Goal: Information Seeking & Learning: Compare options

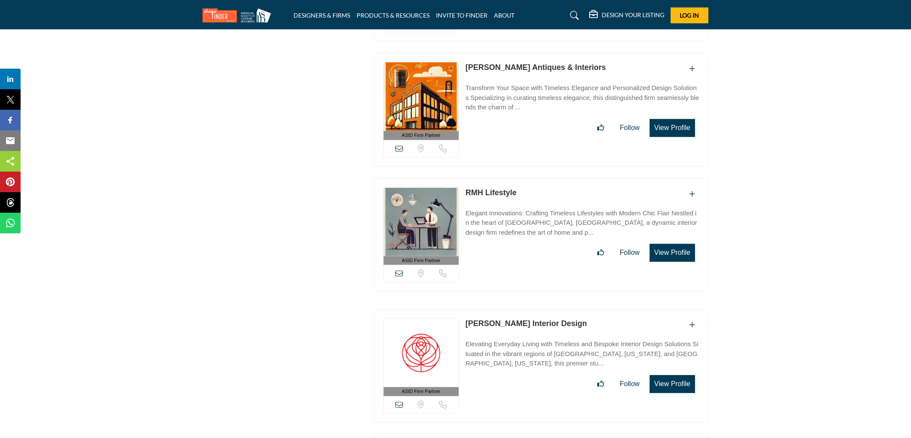
scroll to position [21020, 0]
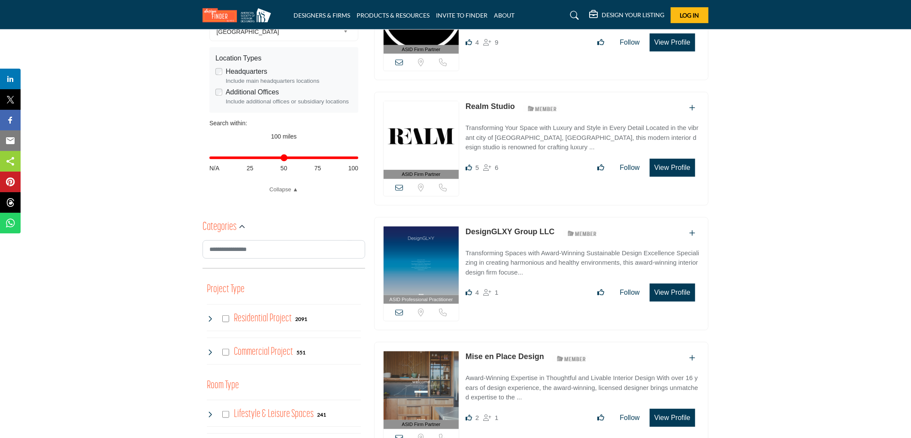
scroll to position [26, 0]
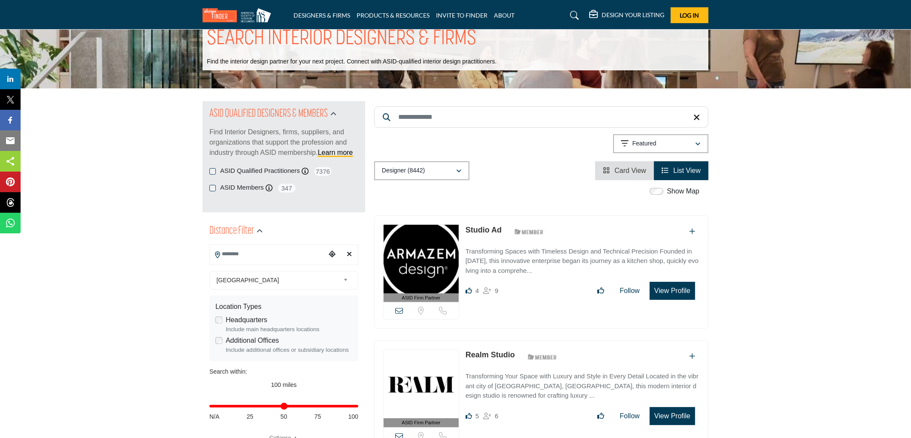
click at [635, 172] on span "Card View" at bounding box center [631, 170] width 32 height 7
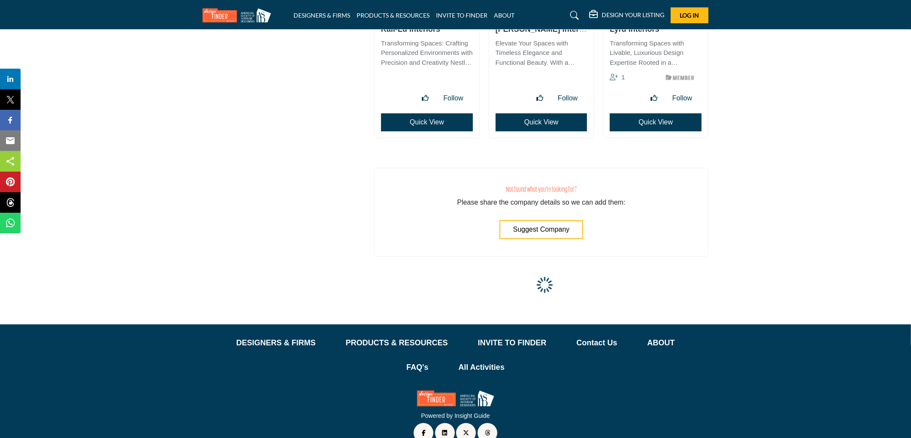
scroll to position [15805, 0]
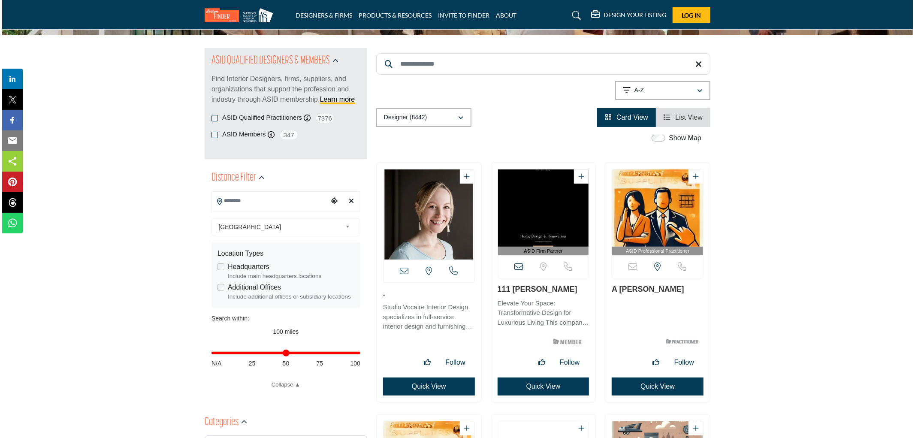
scroll to position [79, 0]
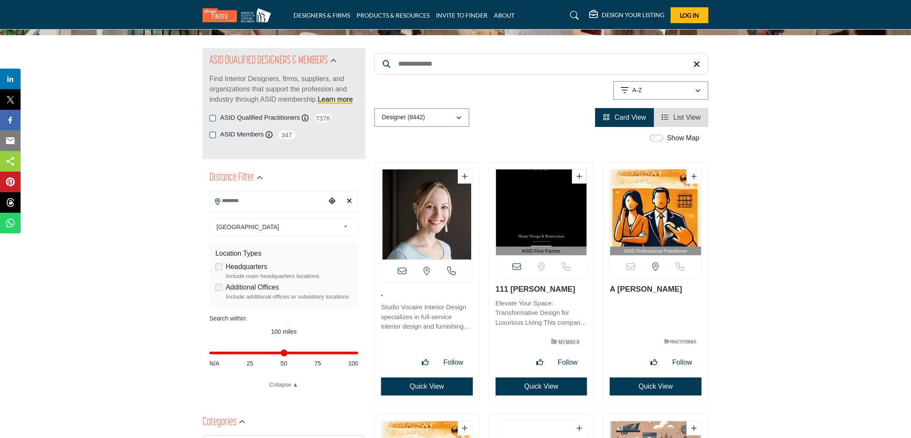
drag, startPoint x: 448, startPoint y: 389, endPoint x: 780, endPoint y: 288, distance: 346.4
click at [448, 390] on button "Quick View" at bounding box center [427, 387] width 92 height 18
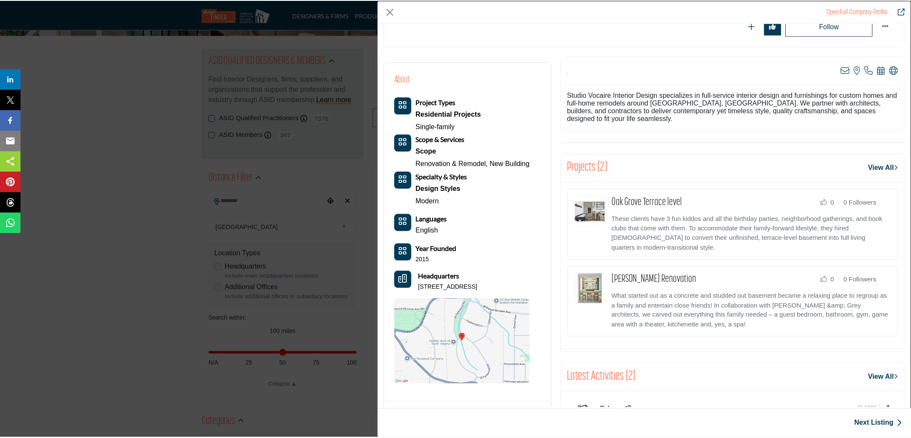
scroll to position [0, 0]
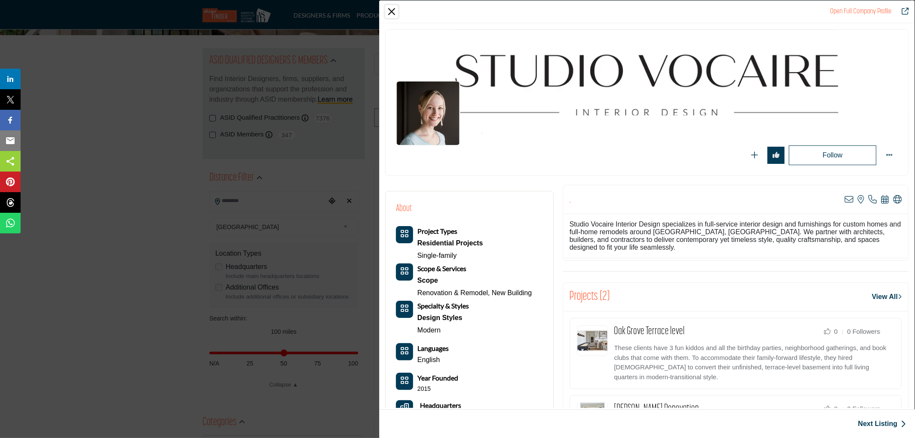
click at [392, 15] on button "Close" at bounding box center [391, 11] width 13 height 13
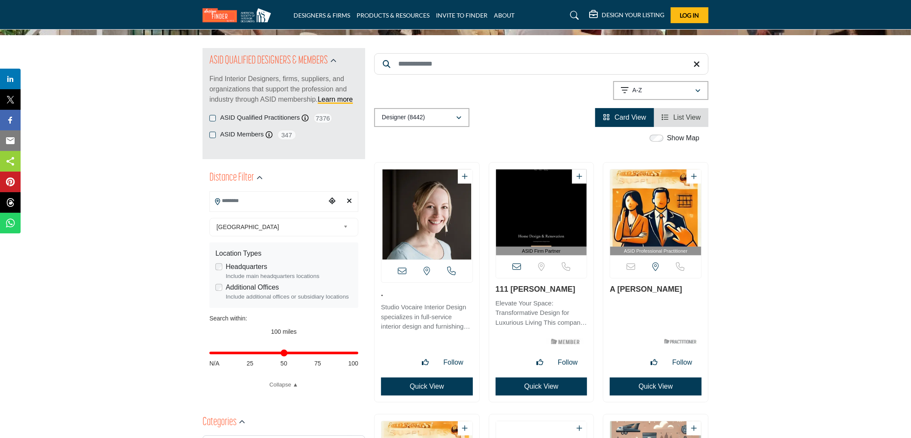
click at [520, 290] on link "111 Gomez" at bounding box center [536, 289] width 80 height 9
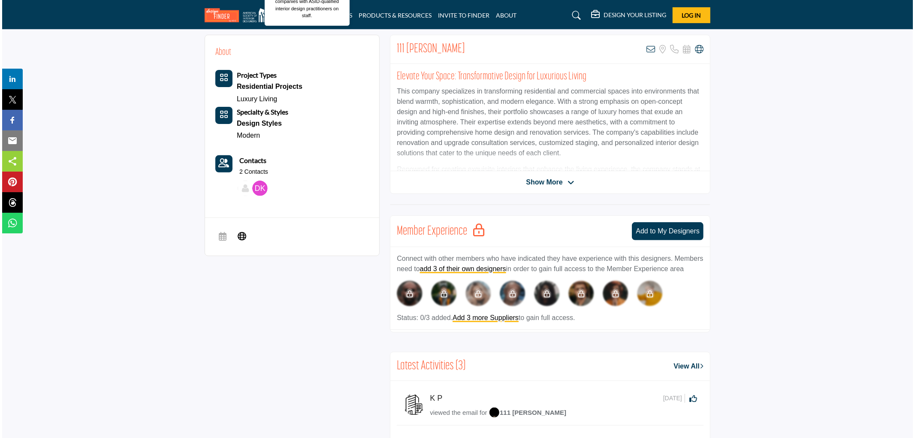
scroll to position [79, 0]
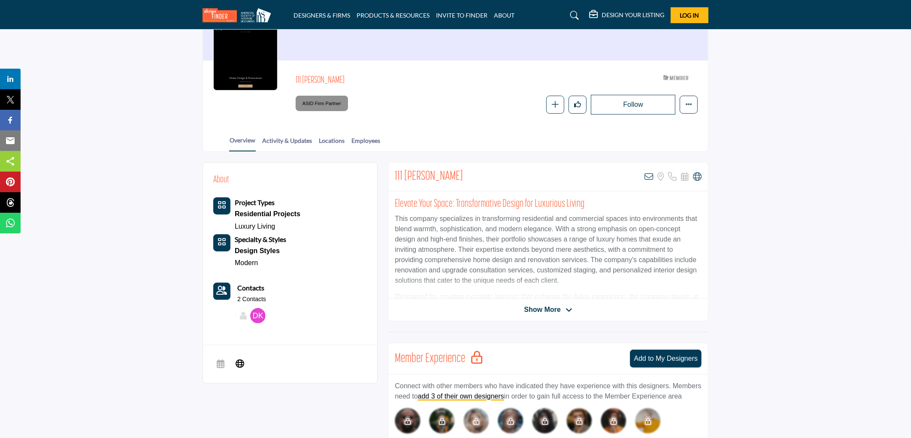
click at [258, 316] on img at bounding box center [257, 315] width 15 height 15
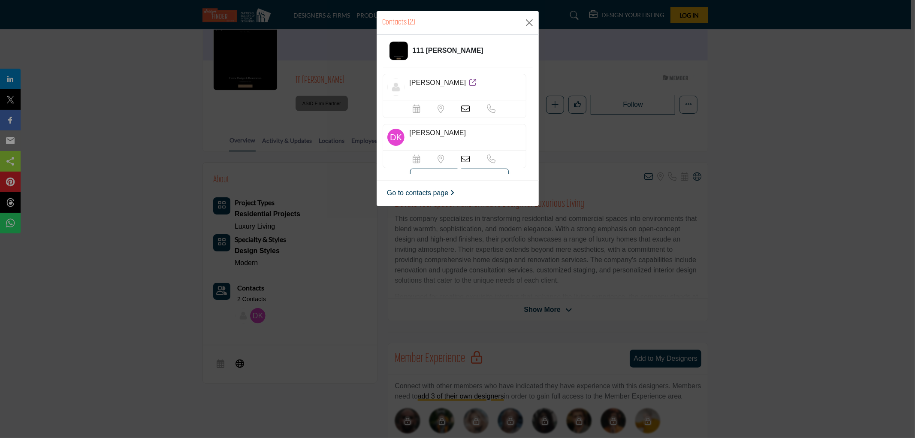
click at [491, 159] on icon at bounding box center [492, 159] width 9 height 9
click at [492, 135] on icon at bounding box center [492, 137] width 9 height 9
click at [463, 136] on icon at bounding box center [466, 137] width 9 height 9
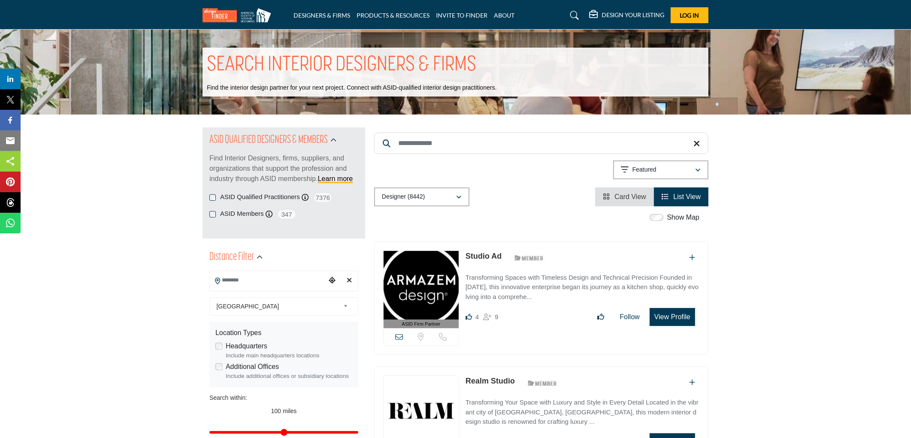
click at [477, 256] on link "Studio Ad" at bounding box center [484, 256] width 36 height 9
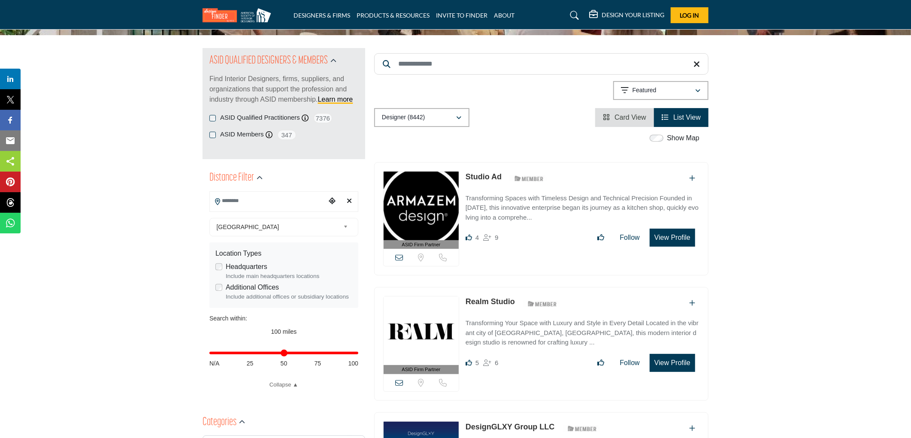
click at [475, 300] on link "Realm Studio" at bounding box center [490, 301] width 49 height 9
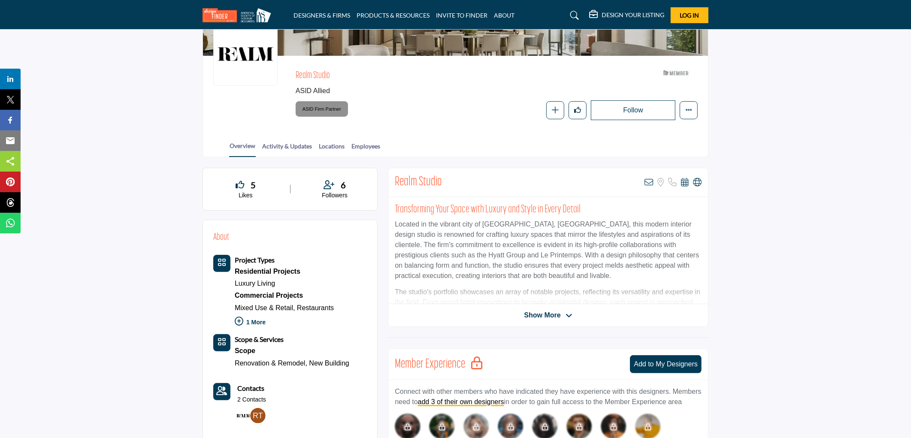
scroll to position [79, 0]
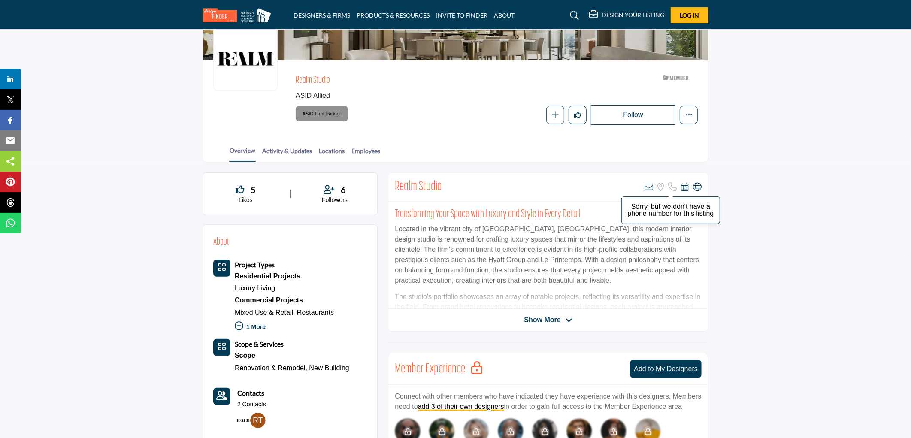
click at [671, 186] on icon at bounding box center [672, 187] width 9 height 9
click at [651, 185] on icon at bounding box center [649, 187] width 9 height 9
